Goal: Transaction & Acquisition: Purchase product/service

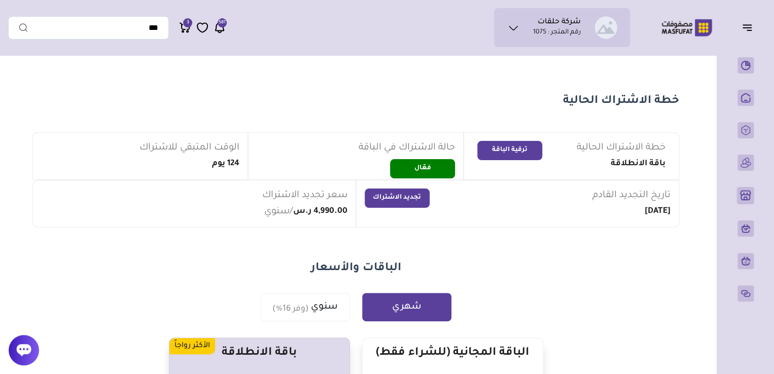
click at [186, 32] on icon at bounding box center [185, 27] width 12 height 13
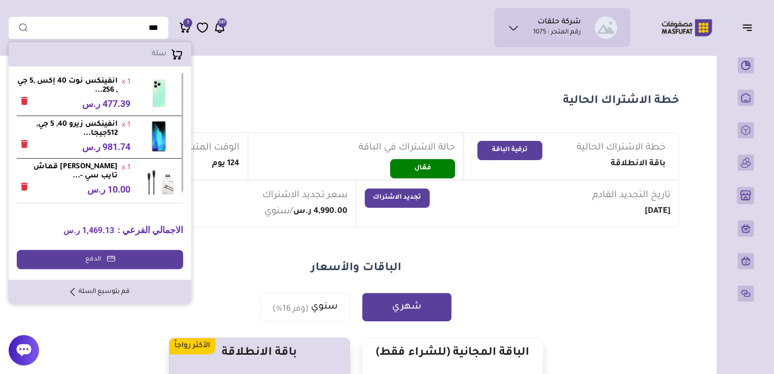
click at [89, 289] on link "قم بتوسيع السلة" at bounding box center [99, 291] width 59 height 9
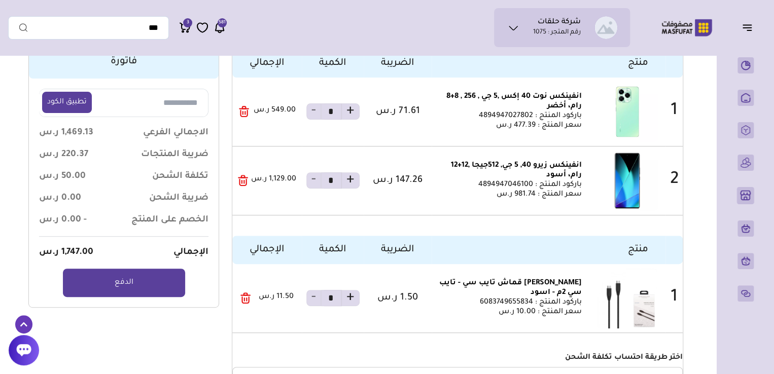
scroll to position [76, 0]
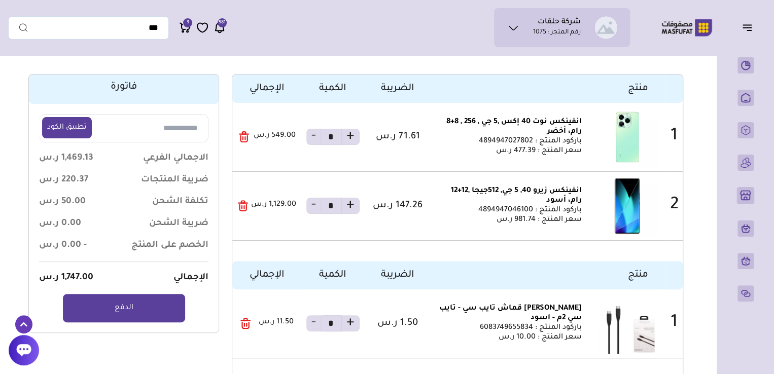
click at [0, 99] on html "شركة حلقات رقم المتجر : 1075 محفظتي * *" at bounding box center [387, 357] width 774 height 867
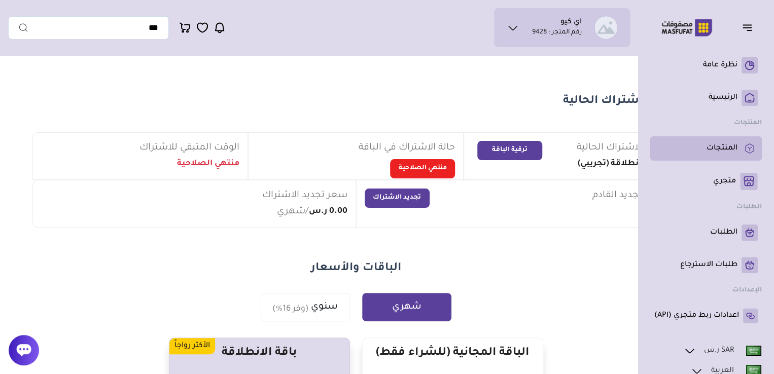
click at [724, 148] on p "المنتجات" at bounding box center [721, 148] width 31 height 10
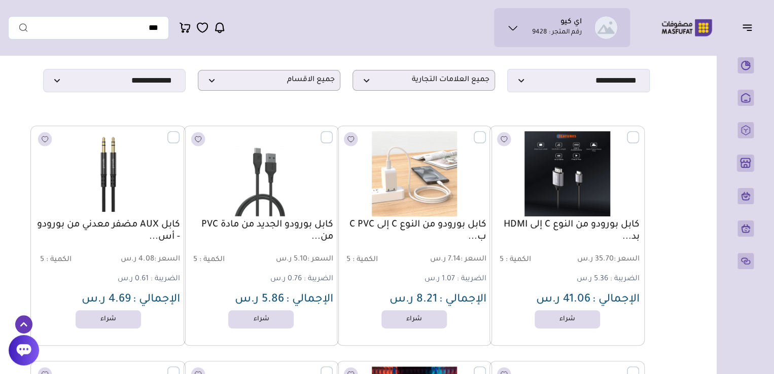
scroll to position [60, 0]
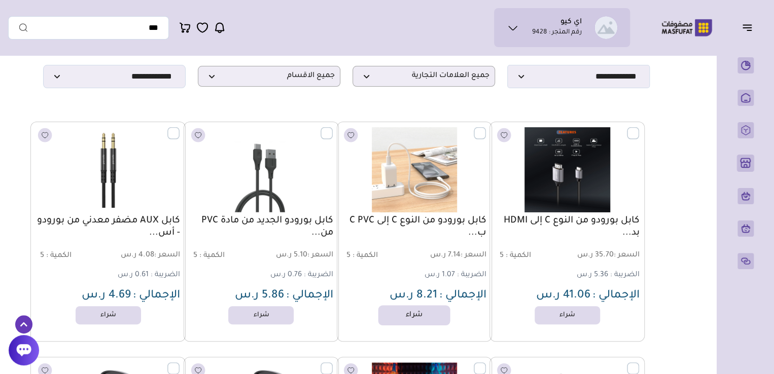
click at [430, 318] on link "شراء" at bounding box center [414, 315] width 72 height 20
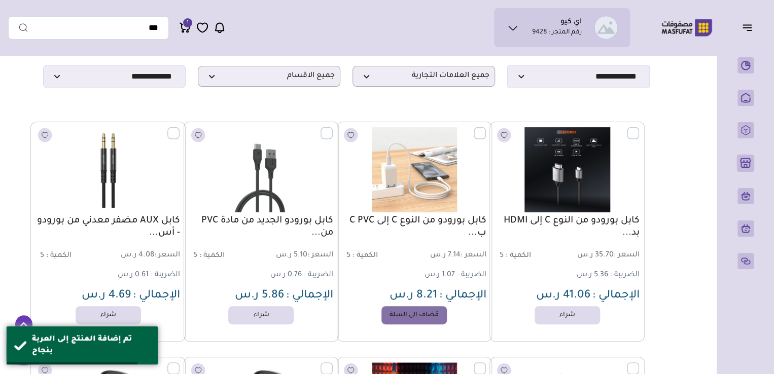
click at [183, 26] on icon at bounding box center [185, 27] width 12 height 13
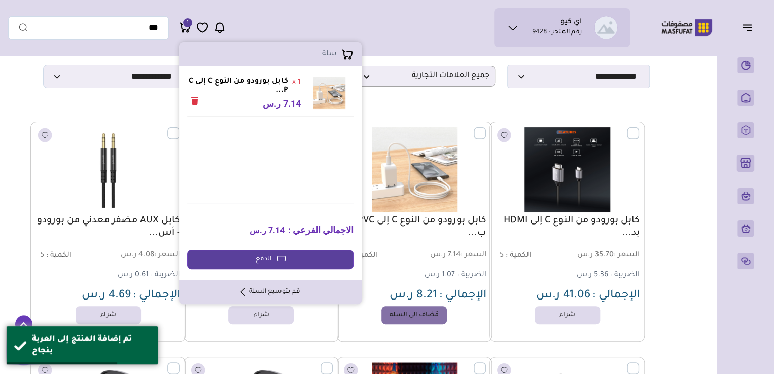
click at [281, 287] on link "قم بتوسيع السلة" at bounding box center [270, 291] width 59 height 9
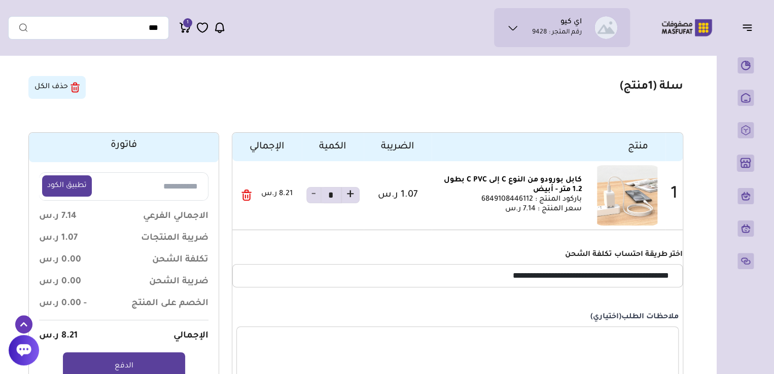
scroll to position [12, 0]
